Goal: Task Accomplishment & Management: Manage account settings

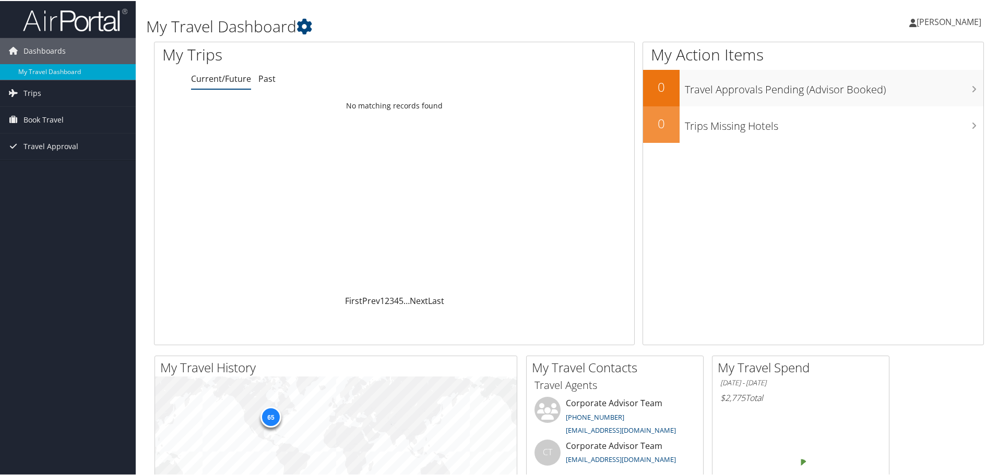
click at [945, 15] on span "[PERSON_NAME]" at bounding box center [949, 20] width 65 height 11
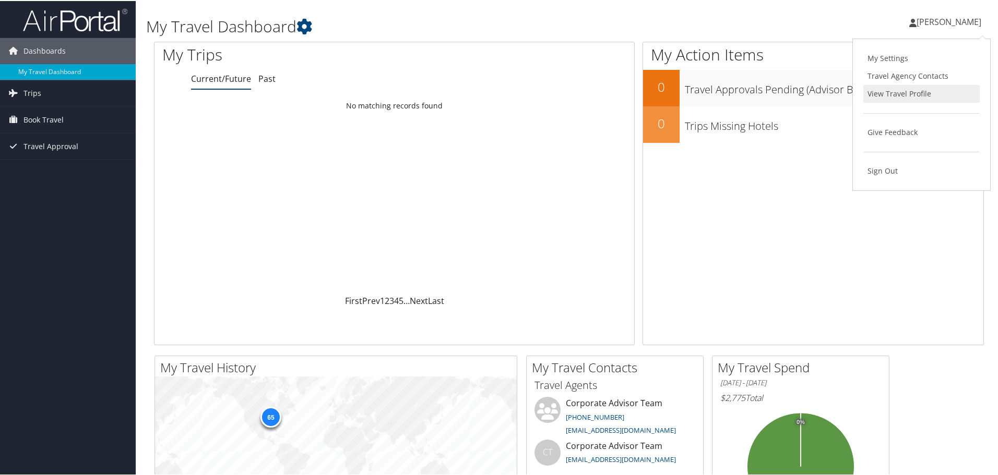
click at [876, 100] on link "View Travel Profile" at bounding box center [921, 93] width 116 height 18
